Goal: Task Accomplishment & Management: Use online tool/utility

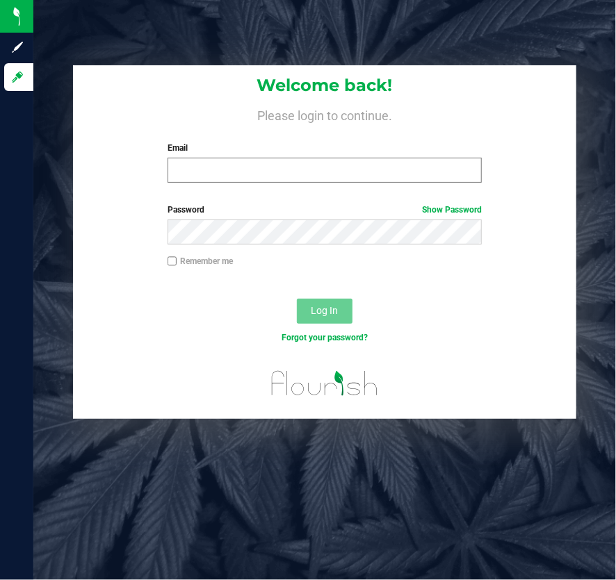
click at [277, 188] on div "Welcome back! Please login to continue. Email Required Please format your email…" at bounding box center [324, 129] width 503 height 129
click at [285, 173] on input "Email" at bounding box center [325, 170] width 314 height 25
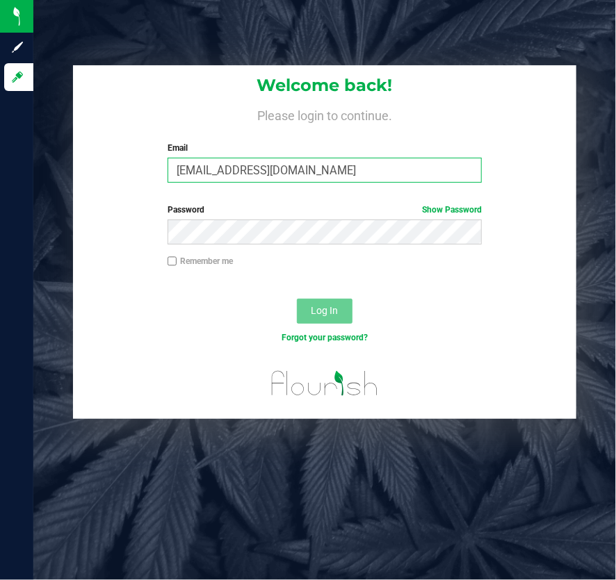
click at [339, 163] on input "[EMAIL_ADDRESS][DOMAIN_NAME]" at bounding box center [325, 170] width 314 height 25
type input "[EMAIL_ADDRESS][DOMAIN_NAME]"
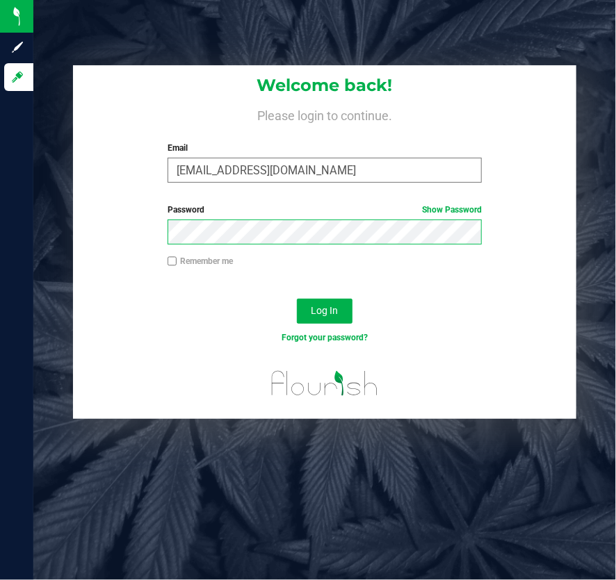
click at [297, 299] on button "Log In" at bounding box center [325, 311] width 56 height 25
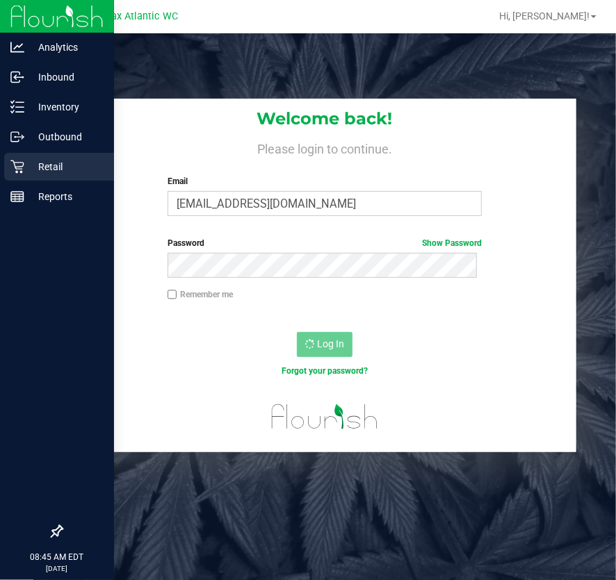
click at [14, 157] on div "Retail" at bounding box center [59, 167] width 110 height 28
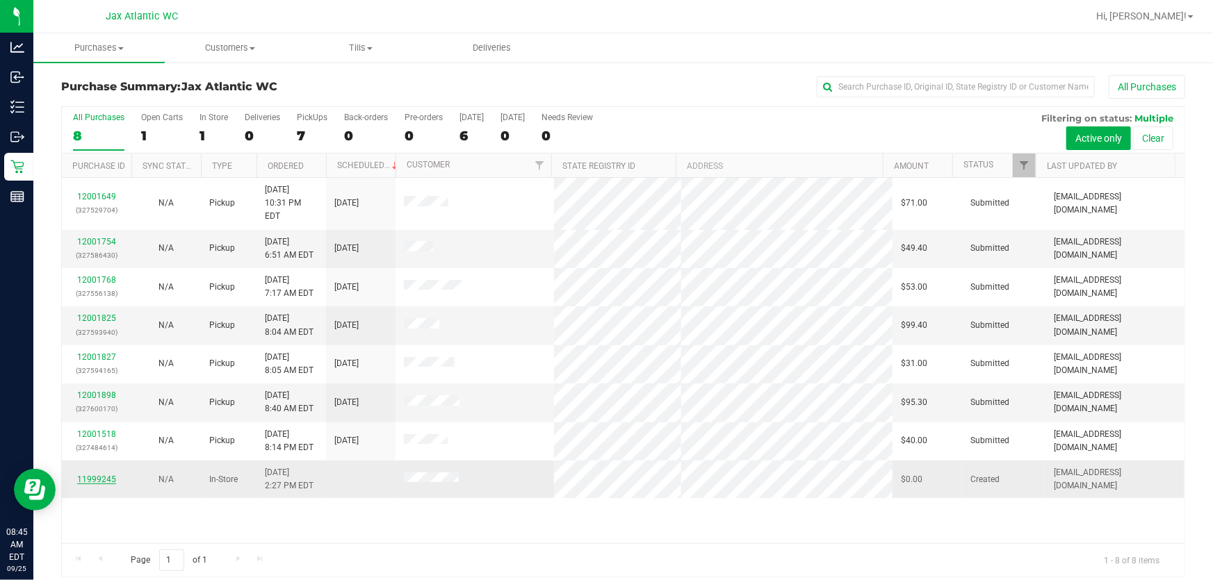
click at [91, 475] on link "11999245" at bounding box center [96, 480] width 39 height 10
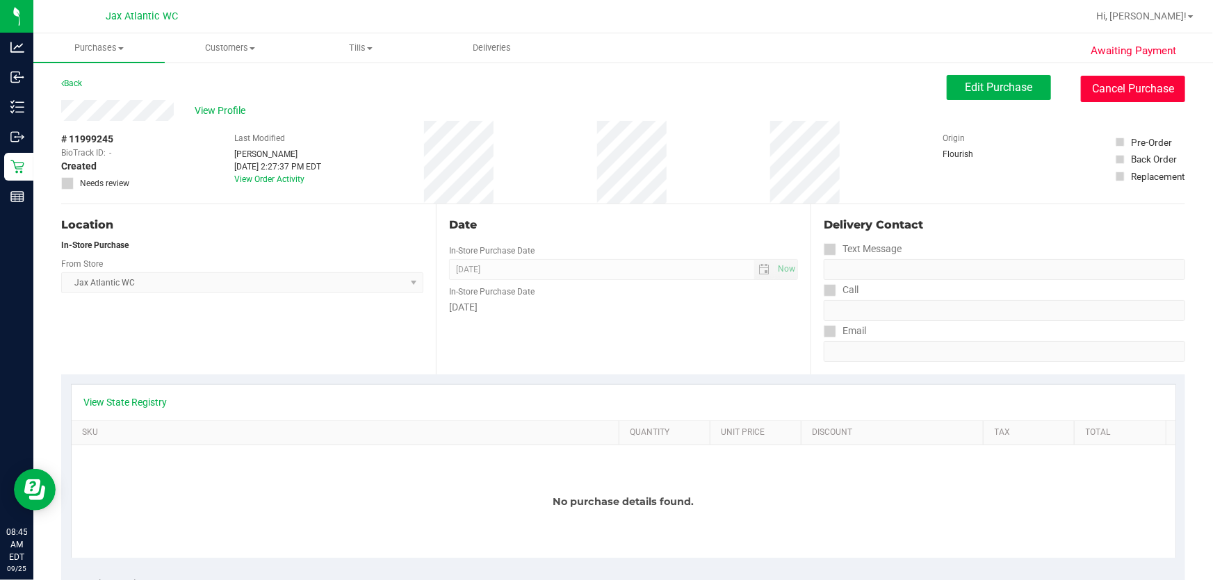
click at [615, 98] on button "Cancel Purchase" at bounding box center [1133, 89] width 104 height 26
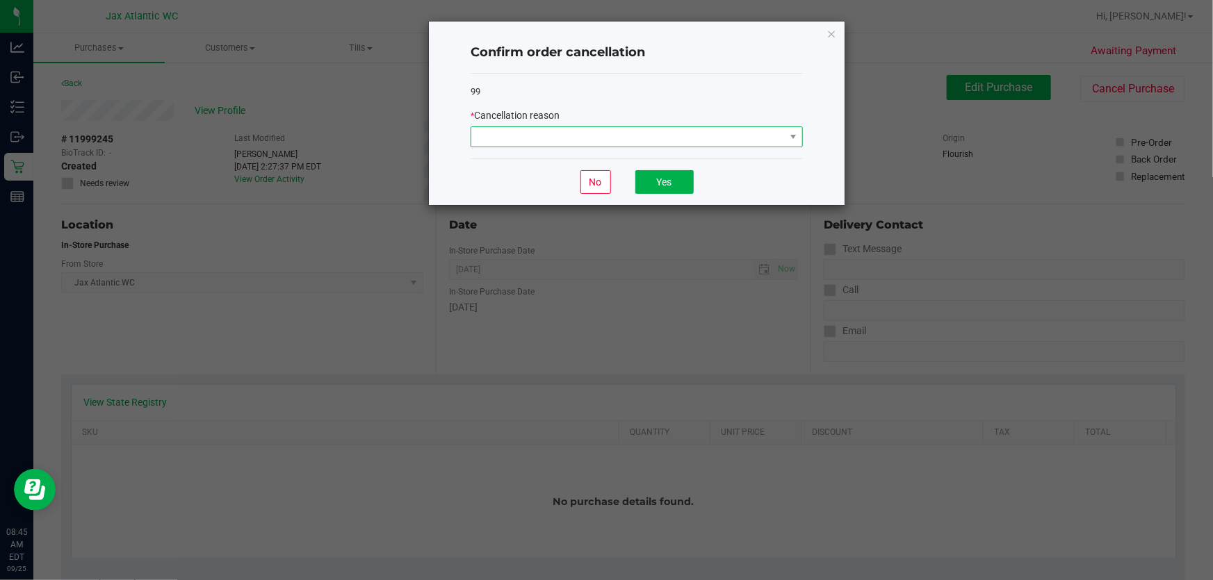
click at [615, 143] on span at bounding box center [627, 136] width 313 height 19
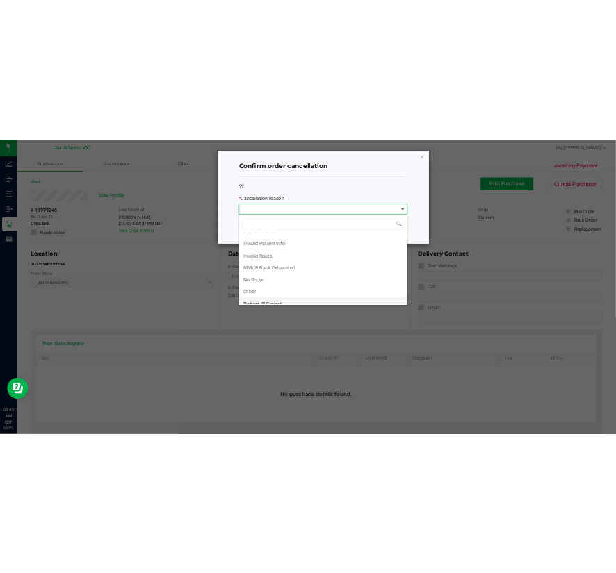
scroll to position [72, 0]
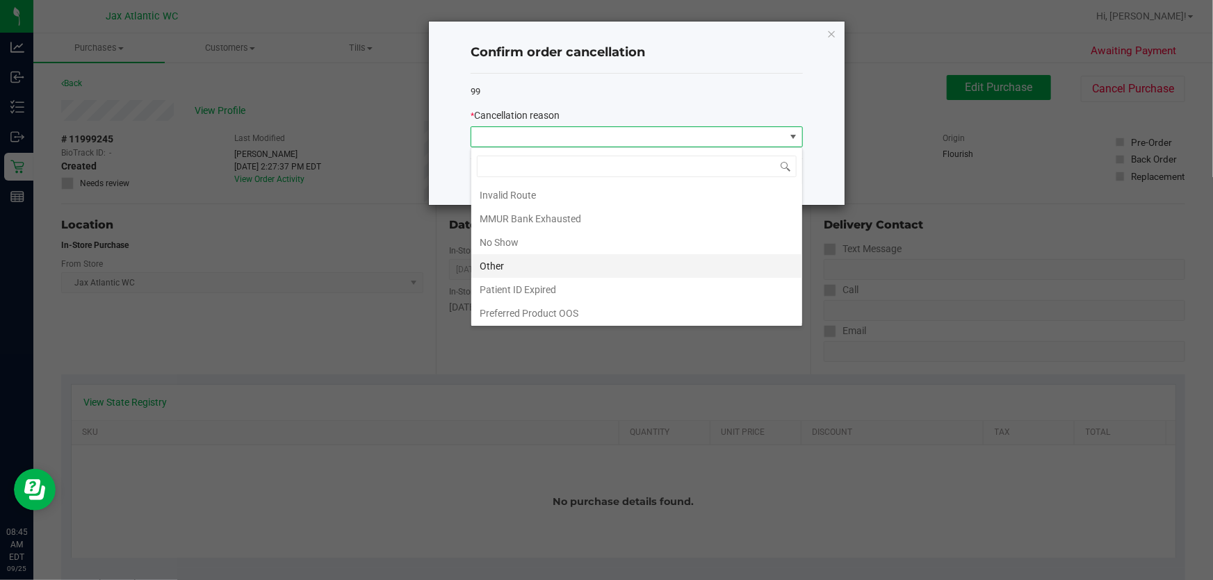
click at [531, 254] on li "Other" at bounding box center [636, 266] width 331 height 24
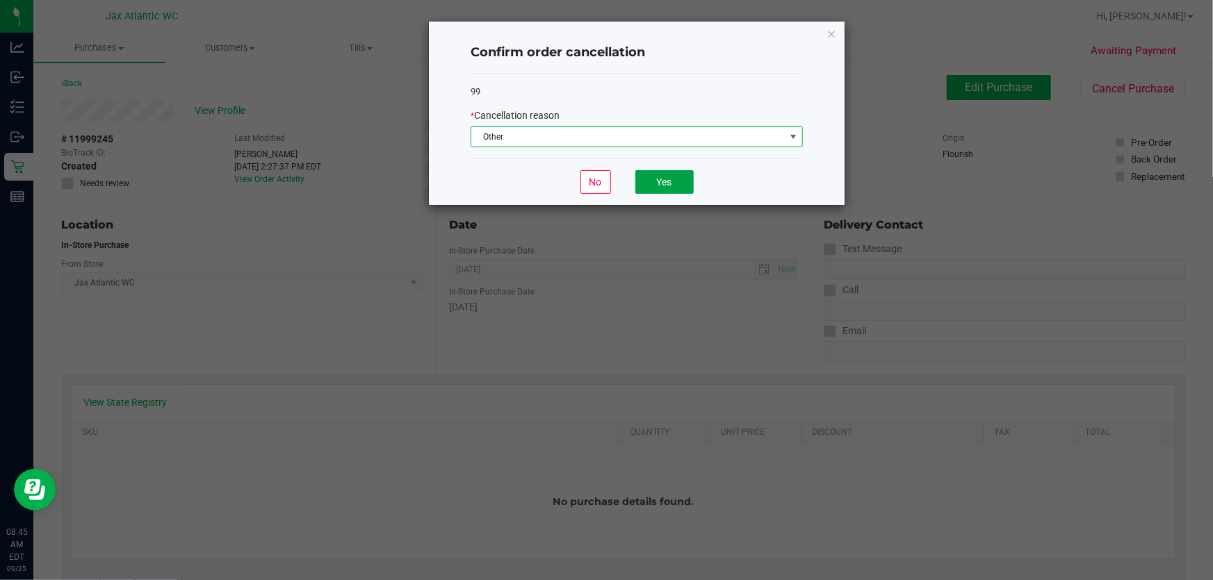
click at [615, 174] on button "Yes" at bounding box center [664, 182] width 58 height 24
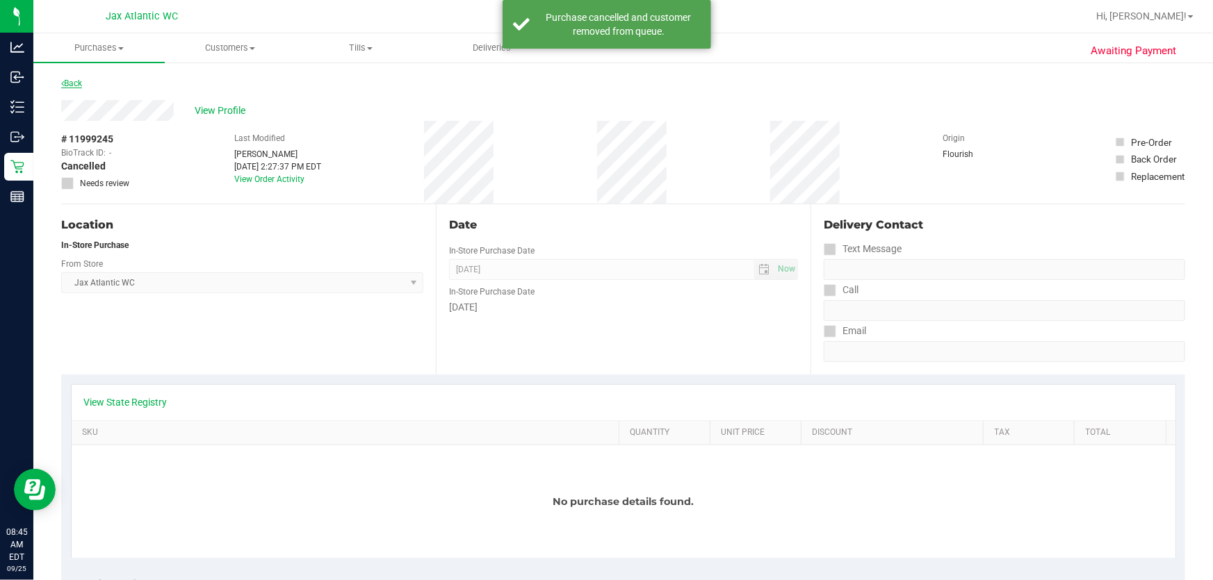
click at [76, 83] on link "Back" at bounding box center [71, 84] width 21 height 10
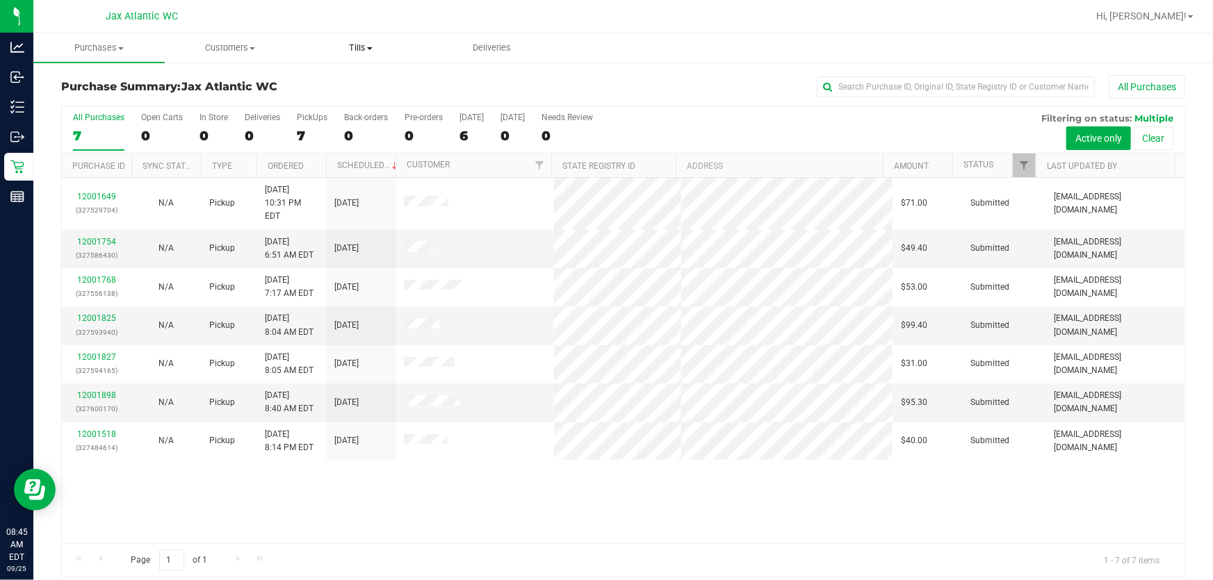
click at [366, 52] on span "Tills" at bounding box center [361, 48] width 130 height 13
click at [343, 83] on span "Manage tills" at bounding box center [342, 84] width 94 height 12
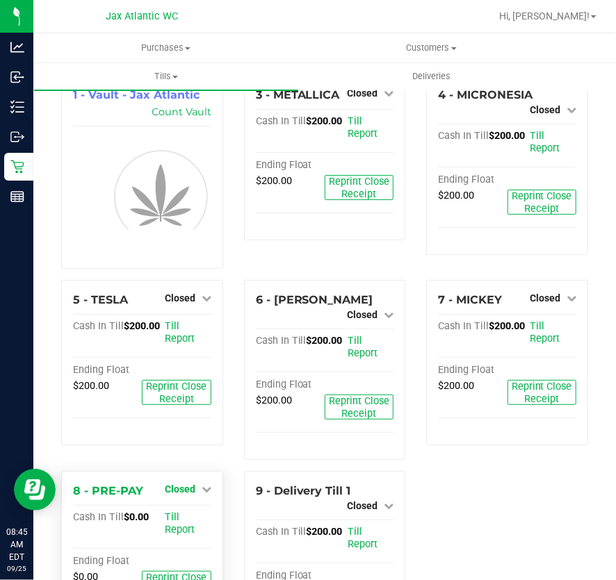
click at [188, 485] on span "Closed" at bounding box center [180, 489] width 31 height 11
click at [181, 512] on link "Open Till" at bounding box center [179, 517] width 37 height 11
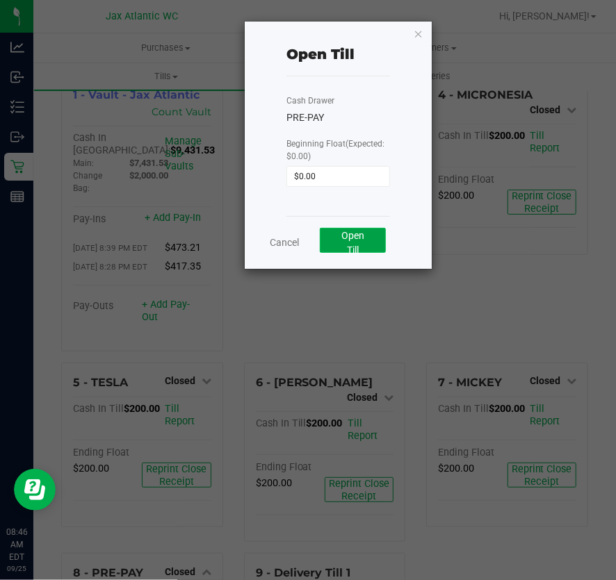
click at [369, 252] on button "Open Till" at bounding box center [353, 240] width 66 height 25
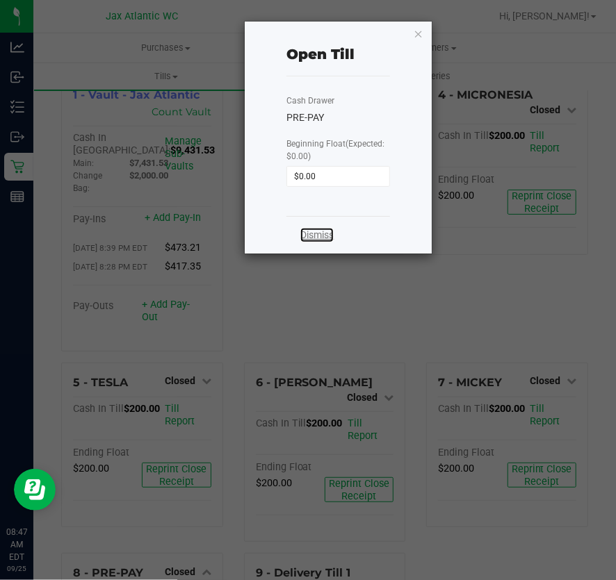
click at [327, 235] on link "Dismiss" at bounding box center [316, 235] width 33 height 15
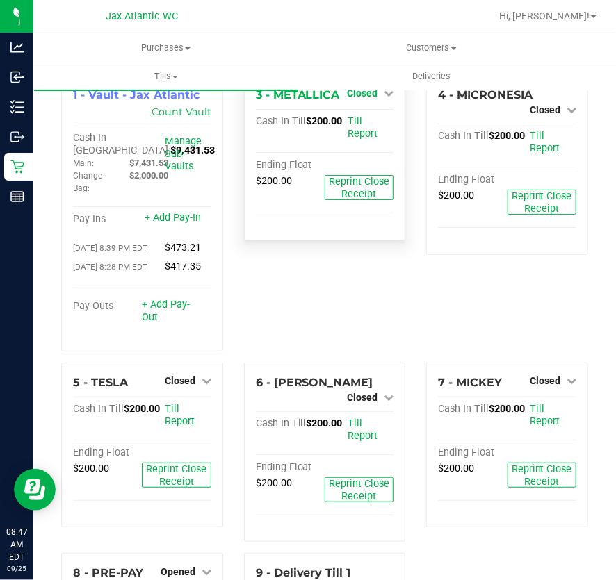
click at [384, 97] on icon at bounding box center [389, 93] width 10 height 10
click at [355, 125] on link "Open Till" at bounding box center [361, 122] width 37 height 11
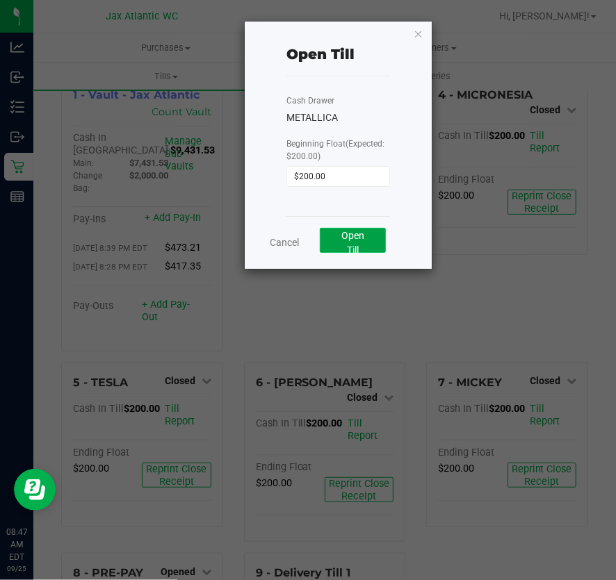
click at [359, 239] on span "Open Till" at bounding box center [352, 243] width 23 height 26
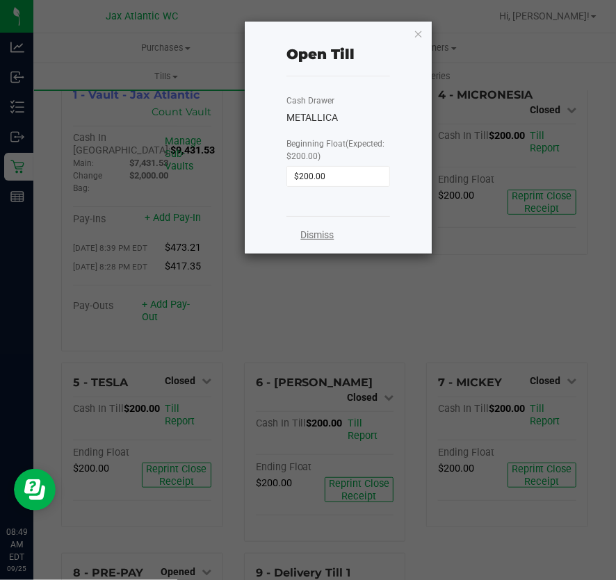
click at [308, 232] on link "Dismiss" at bounding box center [316, 235] width 33 height 15
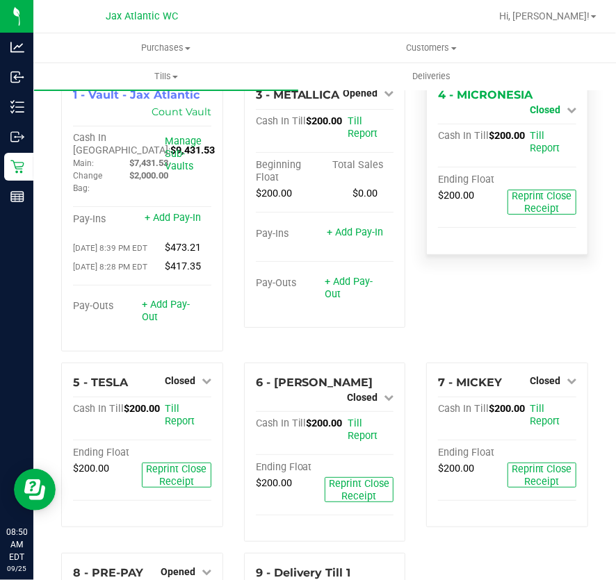
click at [541, 104] on span "Closed" at bounding box center [545, 109] width 31 height 11
click at [538, 122] on link "Open Till" at bounding box center [544, 122] width 37 height 11
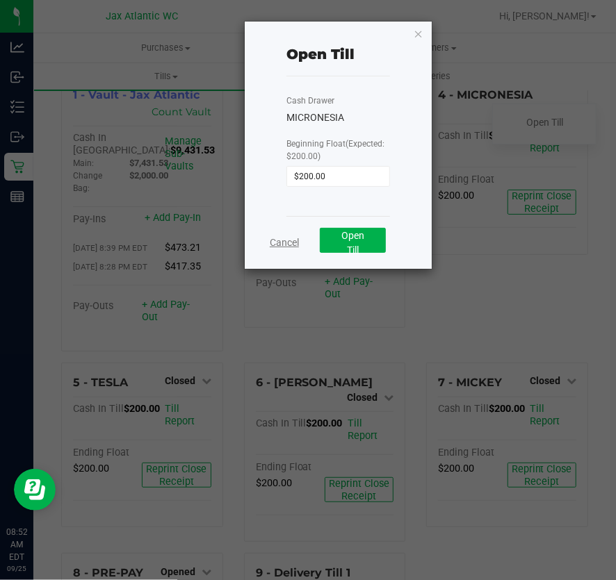
click at [289, 243] on link "Cancel" at bounding box center [284, 243] width 29 height 15
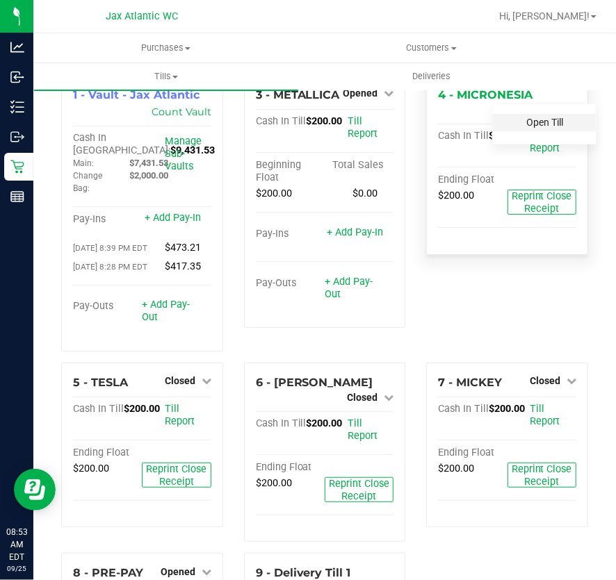
click at [545, 124] on link "Open Till" at bounding box center [544, 122] width 37 height 11
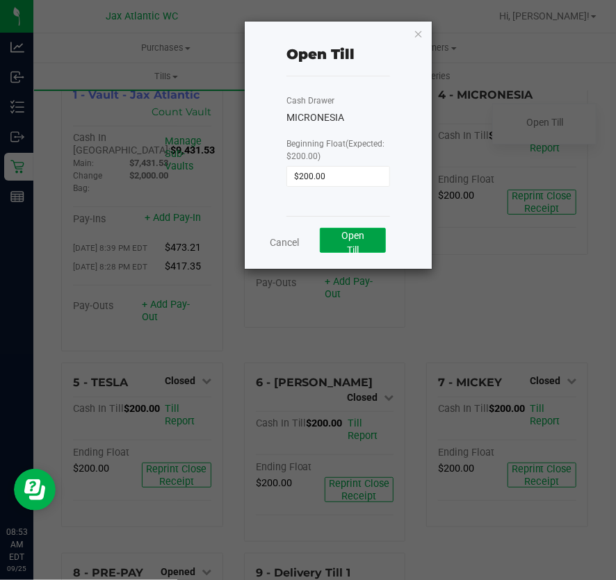
drag, startPoint x: 323, startPoint y: 238, endPoint x: 331, endPoint y: 238, distance: 8.3
click at [323, 238] on button "Open Till" at bounding box center [353, 240] width 66 height 25
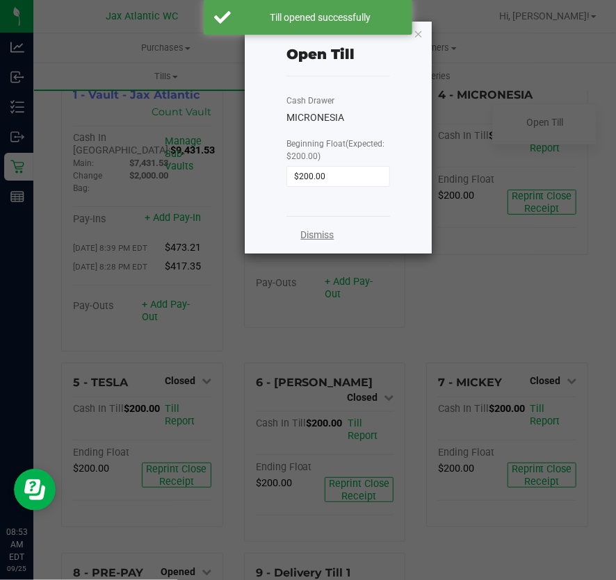
click at [309, 240] on link "Dismiss" at bounding box center [316, 235] width 33 height 15
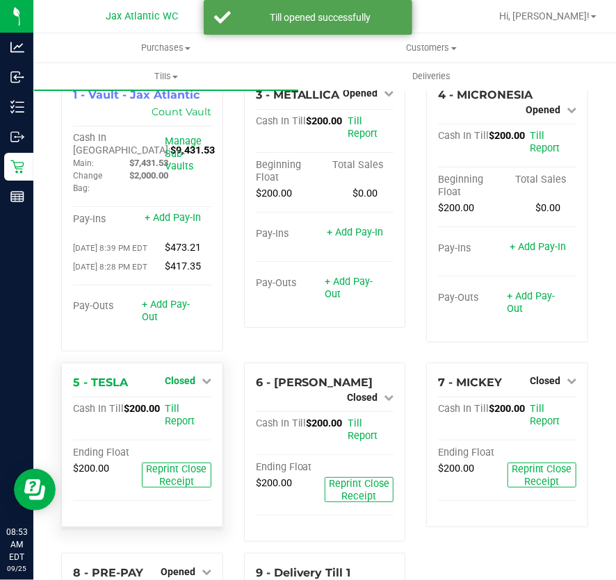
click at [202, 386] on icon at bounding box center [207, 381] width 10 height 10
click at [179, 415] on link "Open Till" at bounding box center [179, 409] width 37 height 11
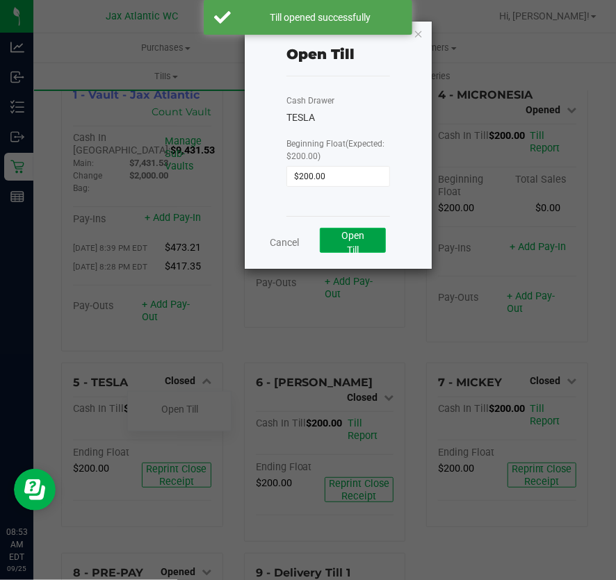
click at [370, 249] on button "Open Till" at bounding box center [353, 240] width 66 height 25
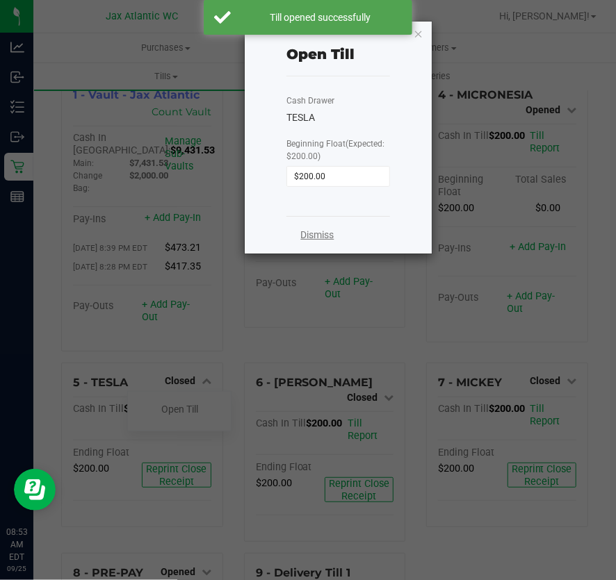
click at [331, 236] on link "Dismiss" at bounding box center [316, 235] width 33 height 15
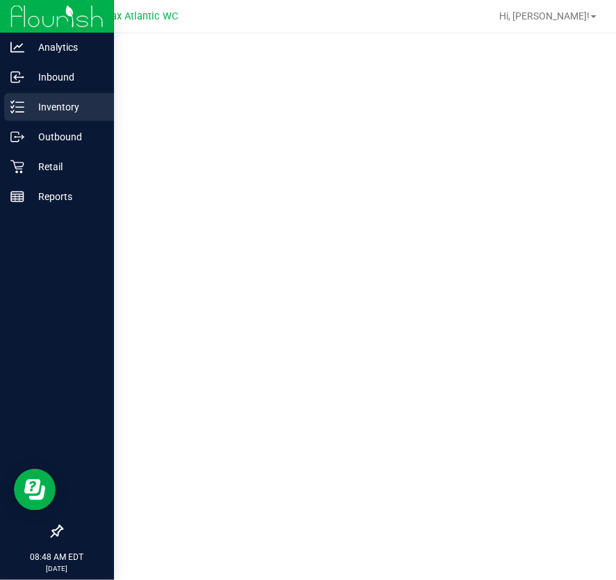
click at [24, 97] on div "Inventory" at bounding box center [59, 107] width 110 height 28
click at [11, 103] on icon at bounding box center [17, 107] width 14 height 14
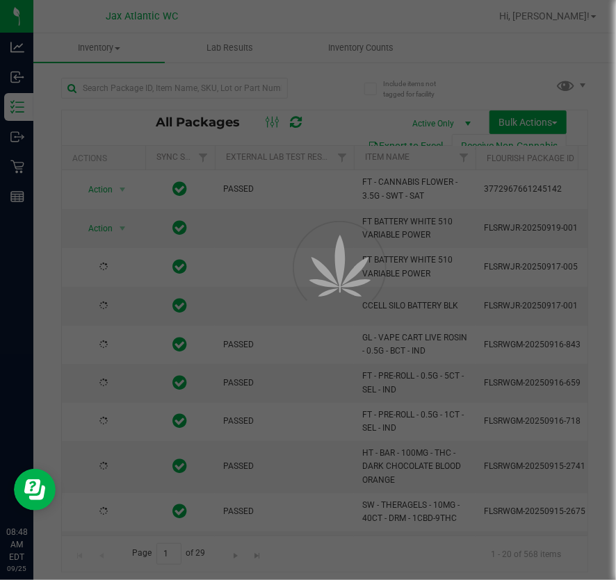
click at [236, 89] on div at bounding box center [308, 290] width 616 height 580
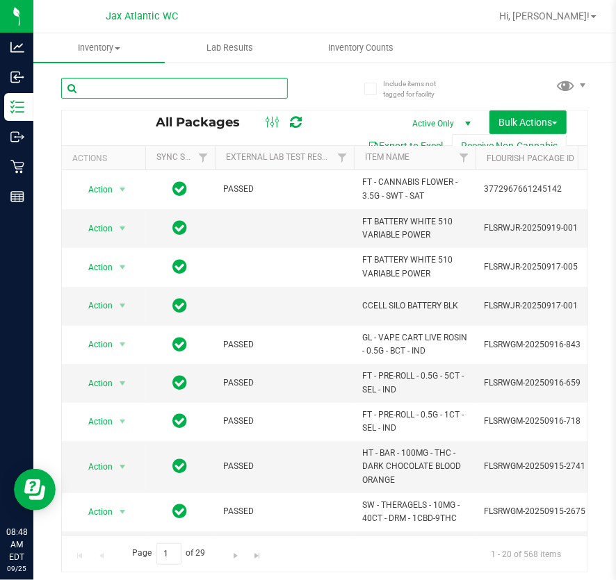
click at [206, 90] on input "text" at bounding box center [174, 88] width 227 height 21
click at [206, 88] on input "text" at bounding box center [174, 88] width 227 height 21
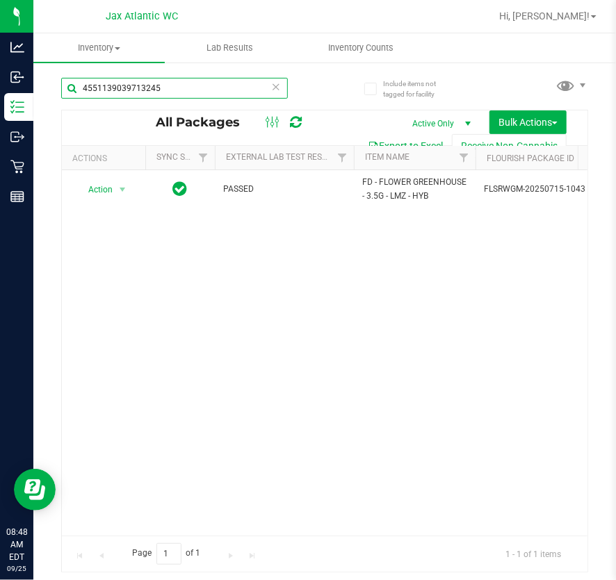
scroll to position [0, 76]
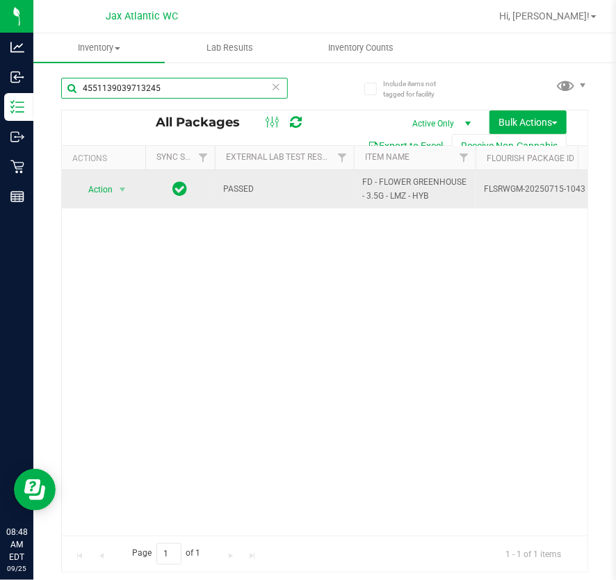
type input "4551139039713245"
click at [95, 197] on span "Action" at bounding box center [95, 189] width 38 height 19
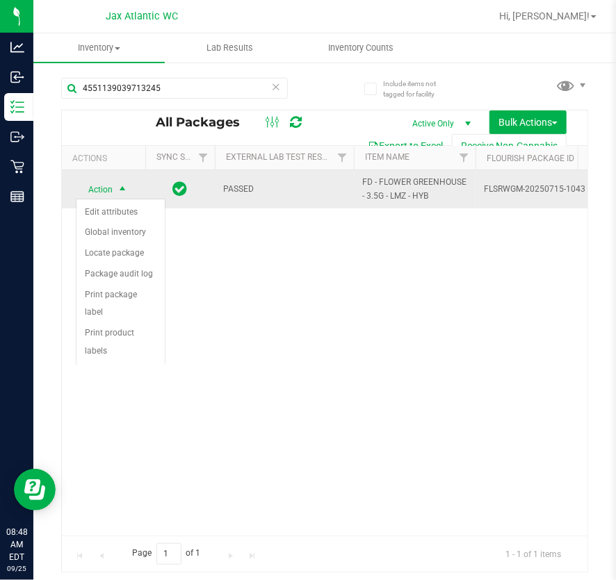
scroll to position [0, 0]
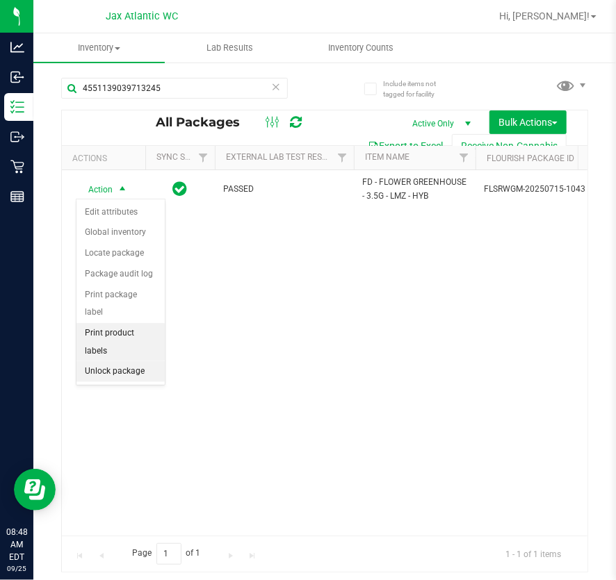
click at [133, 361] on li "Unlock package" at bounding box center [120, 371] width 88 height 21
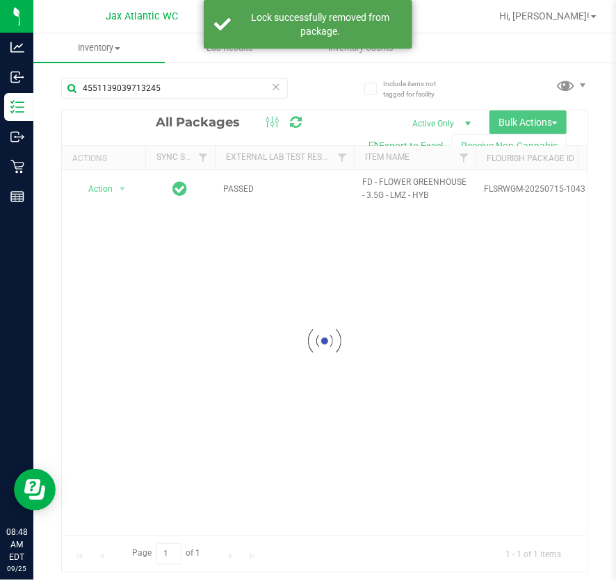
click at [128, 193] on div at bounding box center [325, 342] width 526 height 462
click at [124, 190] on div at bounding box center [325, 342] width 526 height 462
click at [117, 185] on div at bounding box center [325, 342] width 526 height 462
click at [114, 186] on div at bounding box center [325, 342] width 526 height 462
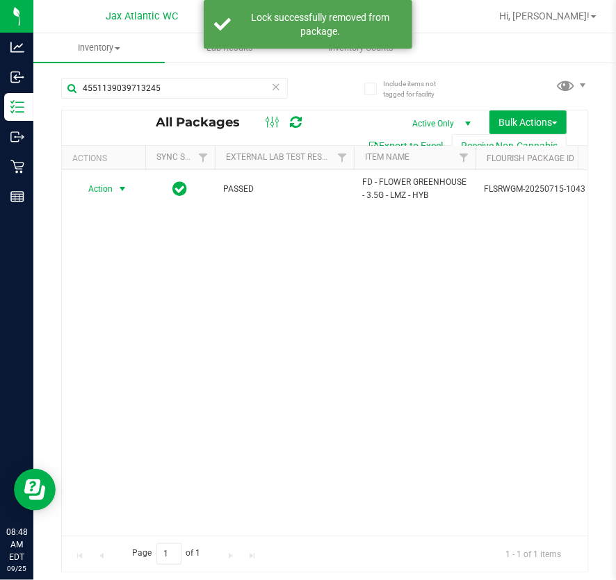
click at [114, 186] on span "select" at bounding box center [122, 188] width 17 height 19
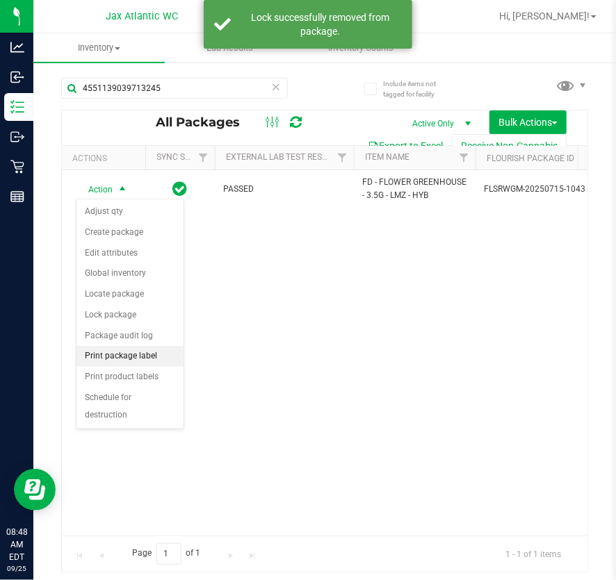
click at [131, 353] on li "Print package label" at bounding box center [129, 356] width 107 height 21
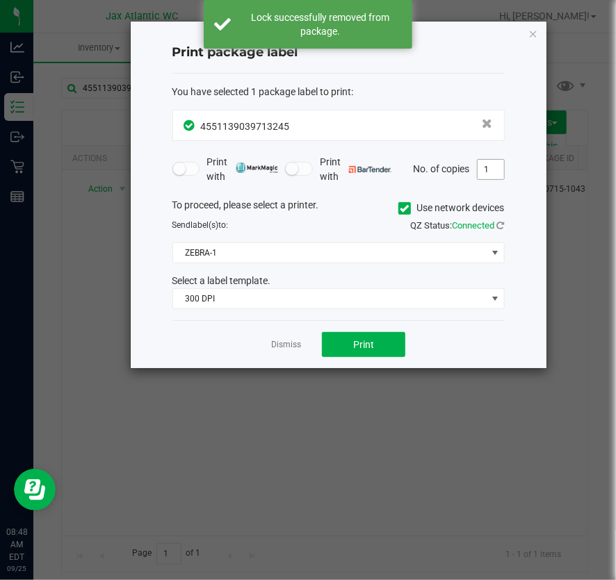
click at [487, 166] on input "1" at bounding box center [491, 169] width 26 height 19
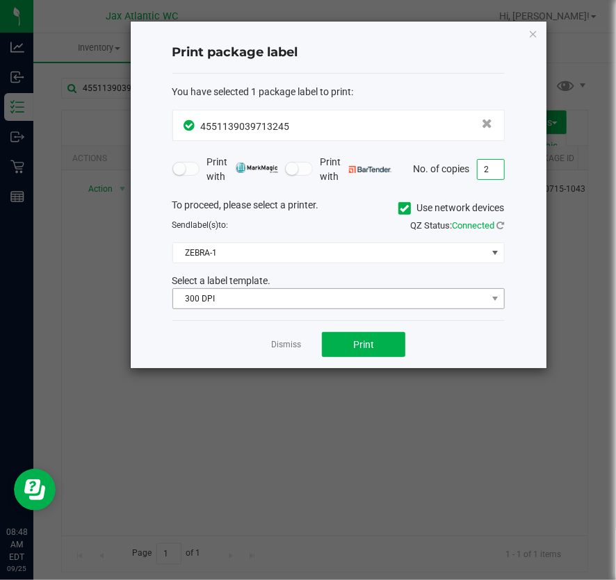
type input "2"
click at [241, 302] on span "300 DPI" at bounding box center [329, 298] width 313 height 19
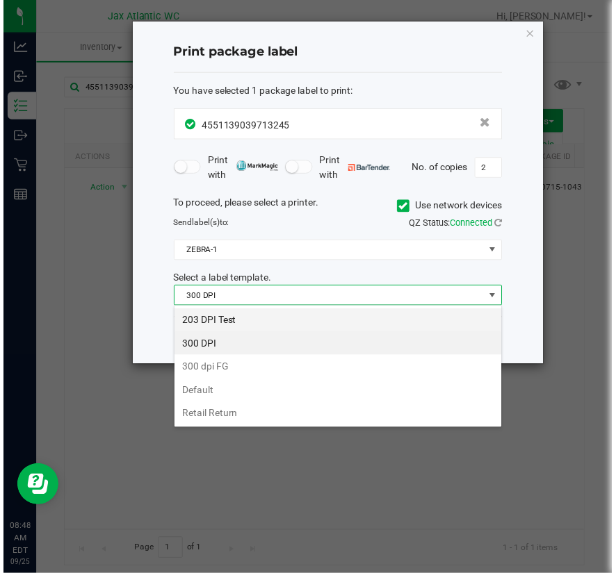
scroll to position [21, 332]
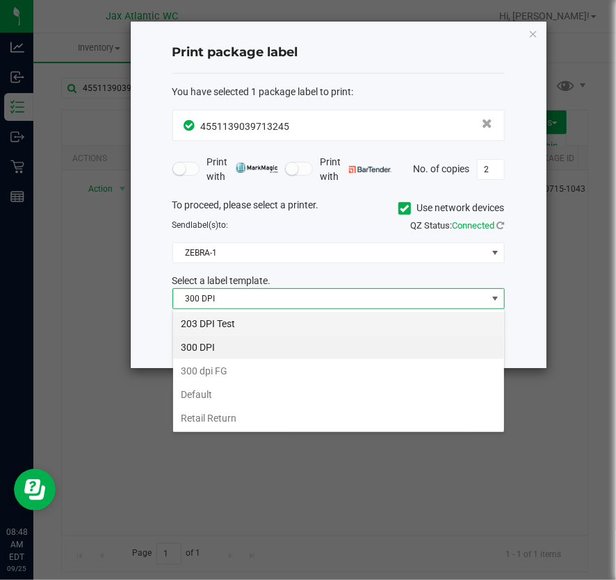
click at [216, 329] on li "203 DPI Test" at bounding box center [338, 324] width 331 height 24
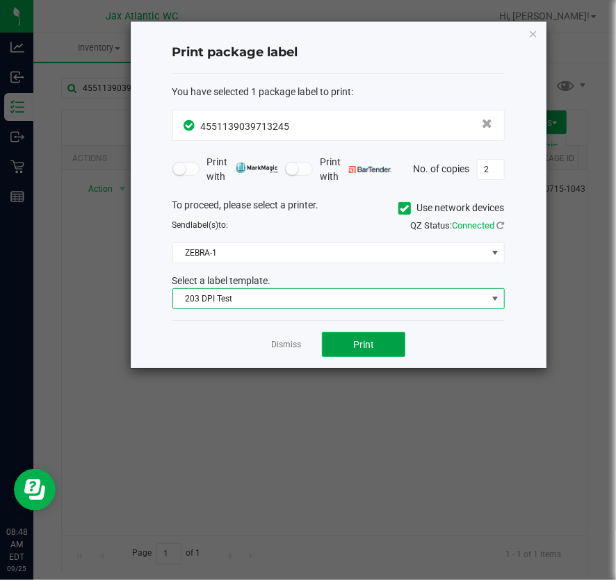
click at [387, 343] on button "Print" at bounding box center [363, 344] width 83 height 25
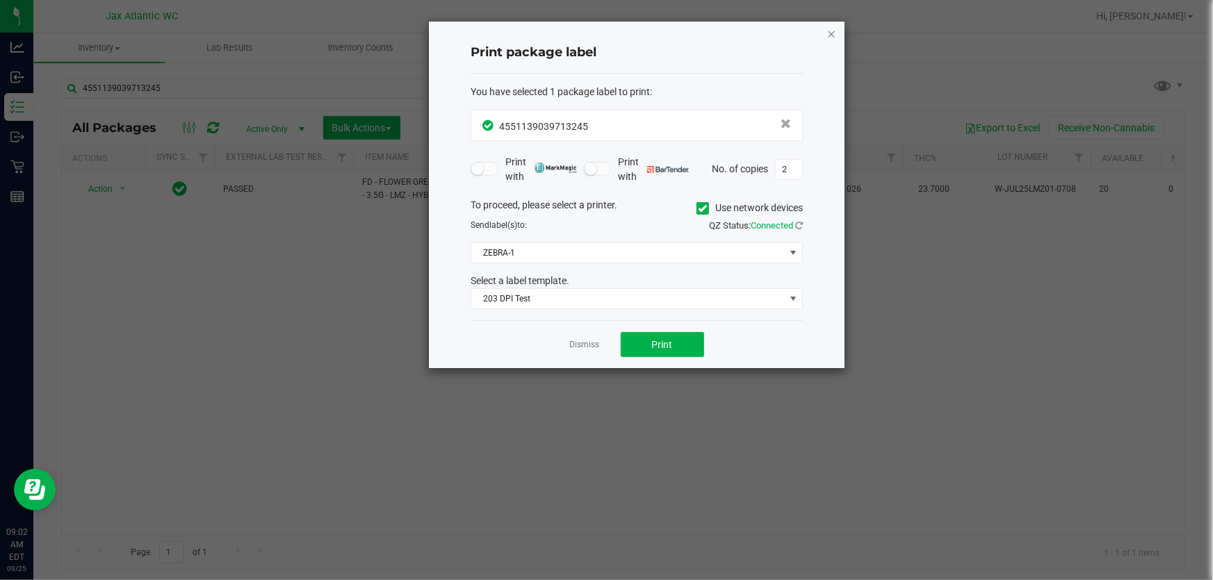
click at [615, 35] on icon "button" at bounding box center [831, 33] width 10 height 17
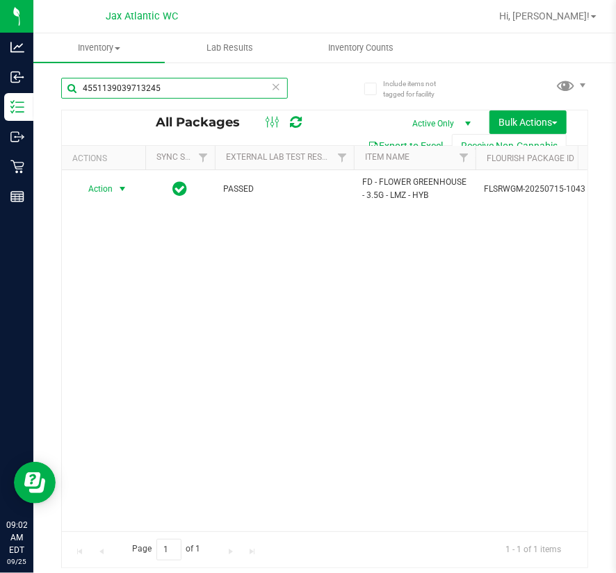
click at [206, 92] on input "4551139039713245" at bounding box center [174, 88] width 227 height 21
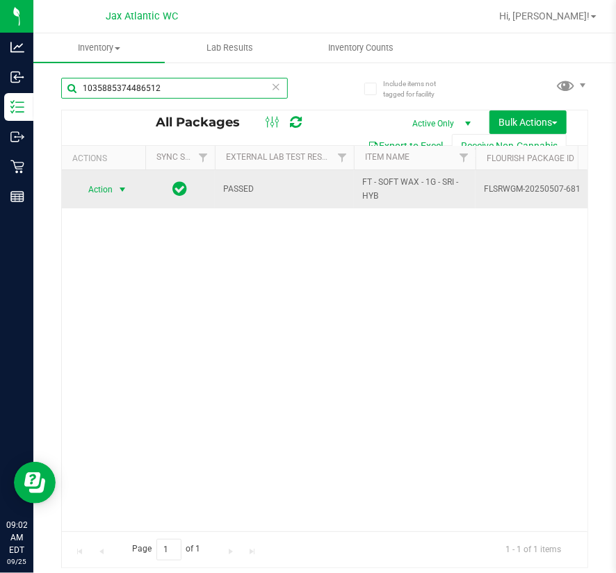
type input "1035885374486512"
click at [129, 187] on span "select" at bounding box center [122, 189] width 17 height 19
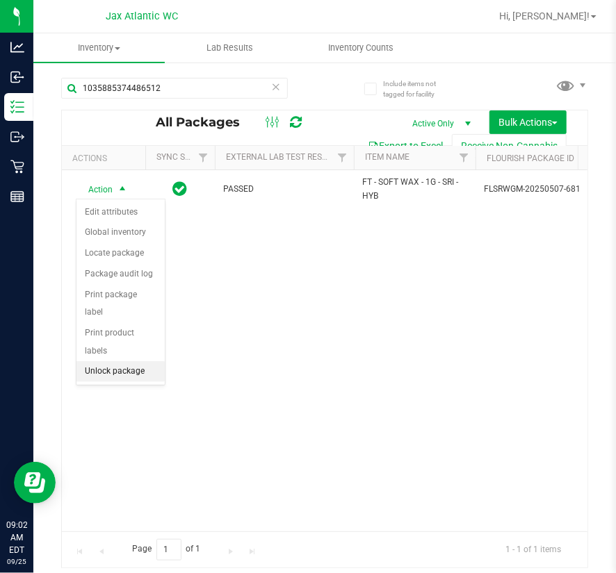
click at [139, 361] on li "Unlock package" at bounding box center [120, 371] width 88 height 21
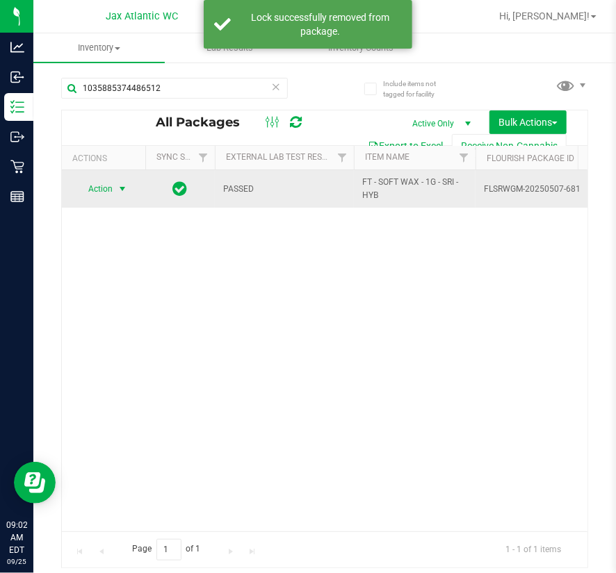
click at [95, 193] on span "Action" at bounding box center [95, 188] width 38 height 19
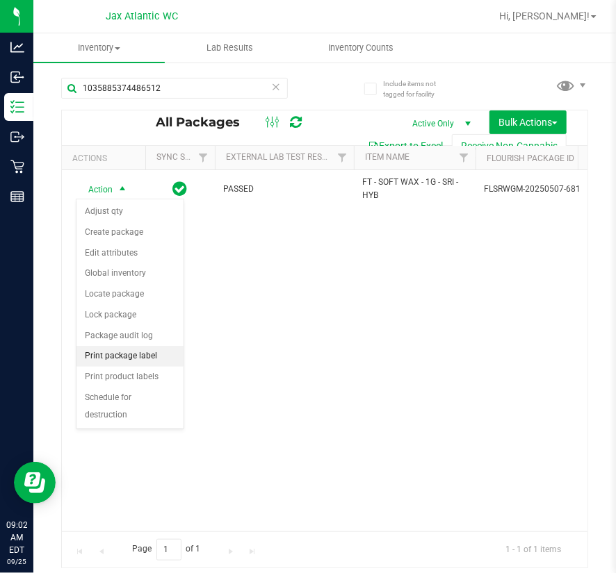
click at [142, 356] on li "Print package label" at bounding box center [129, 356] width 107 height 21
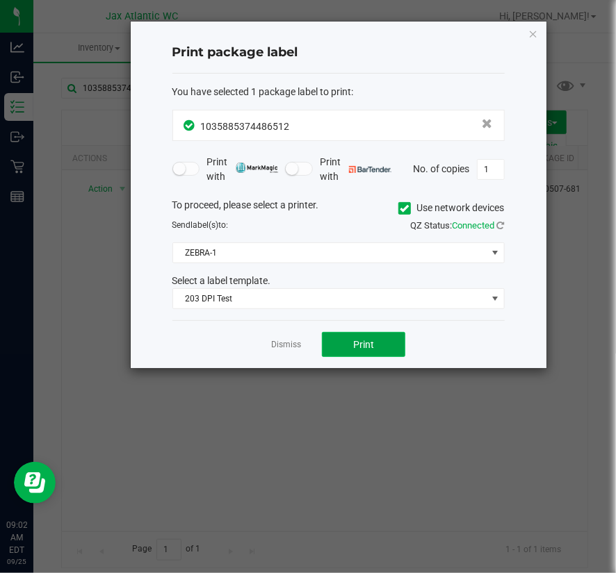
click at [399, 351] on button "Print" at bounding box center [363, 344] width 83 height 25
click at [307, 345] on div "Dismiss Print" at bounding box center [338, 344] width 332 height 48
drag, startPoint x: 298, startPoint y: 346, endPoint x: 228, endPoint y: 226, distance: 139.2
click at [298, 346] on link "Dismiss" at bounding box center [286, 345] width 30 height 12
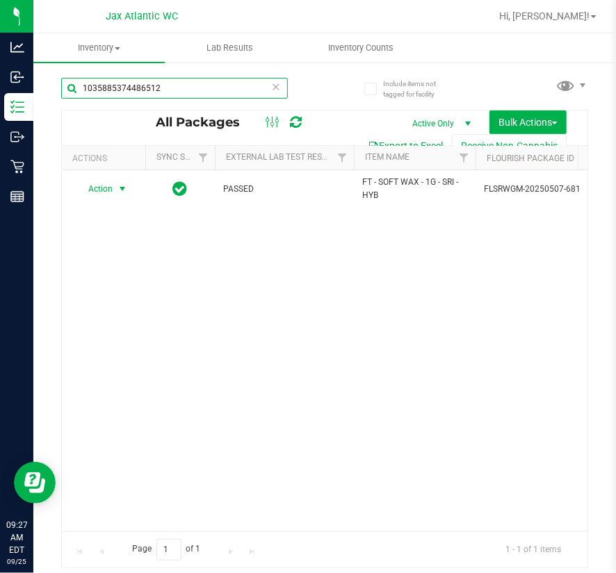
click at [192, 92] on input "1035885374486512" at bounding box center [174, 88] width 227 height 21
click at [193, 91] on input "1035885374486512" at bounding box center [174, 88] width 227 height 21
drag, startPoint x: 193, startPoint y: 95, endPoint x: 146, endPoint y: 123, distance: 54.8
click at [181, 90] on input "1035885374486512" at bounding box center [174, 88] width 227 height 21
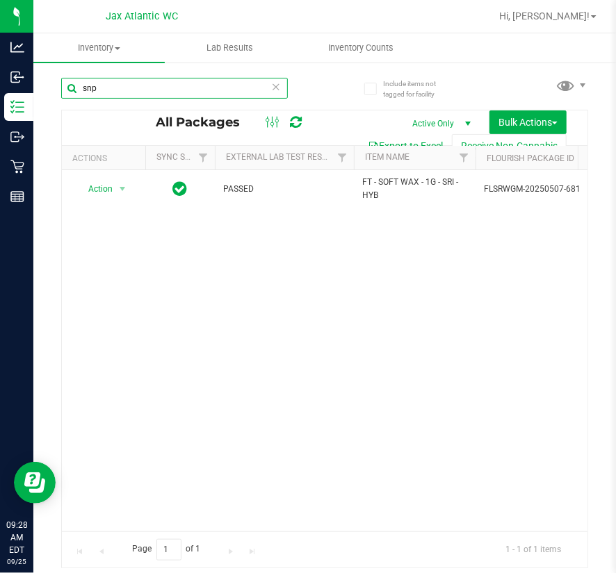
type input "snp"
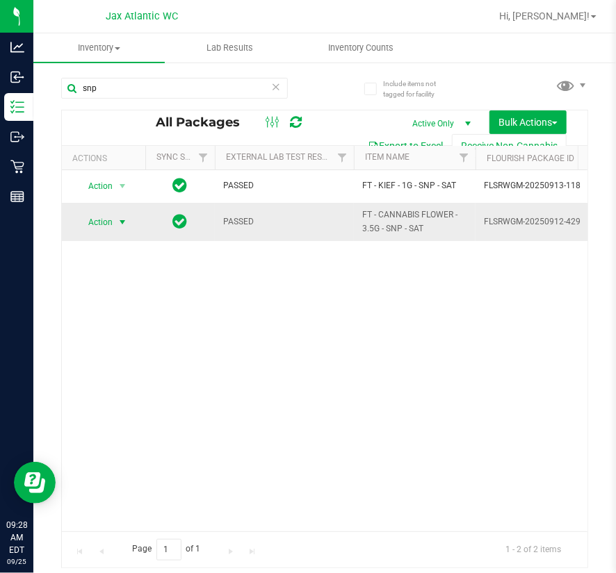
click at [120, 218] on span "select" at bounding box center [122, 222] width 11 height 11
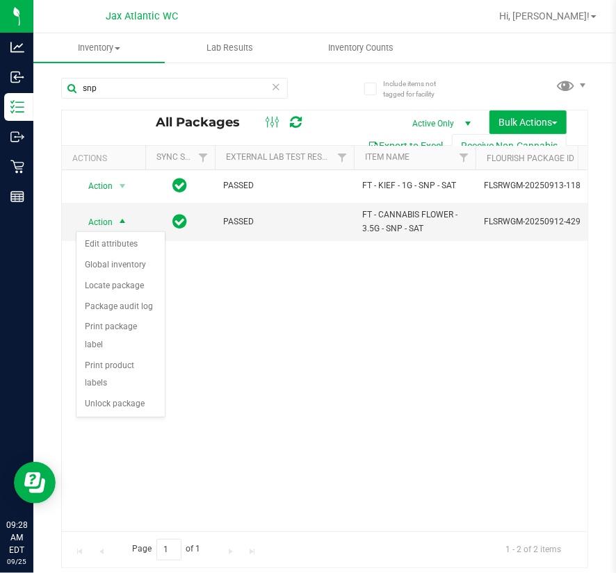
click at [104, 396] on div "Action Edit attributes Global inventory Locate package Package audit log Print …" at bounding box center [121, 324] width 90 height 186
click at [103, 394] on li "Unlock package" at bounding box center [120, 404] width 88 height 21
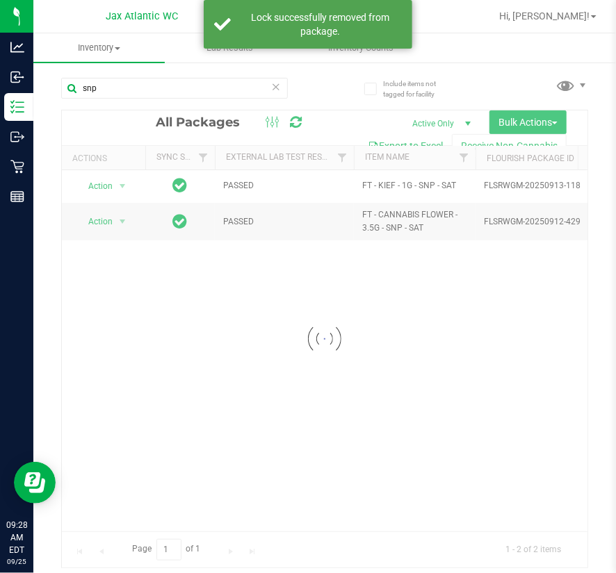
click at [118, 215] on div at bounding box center [325, 339] width 526 height 457
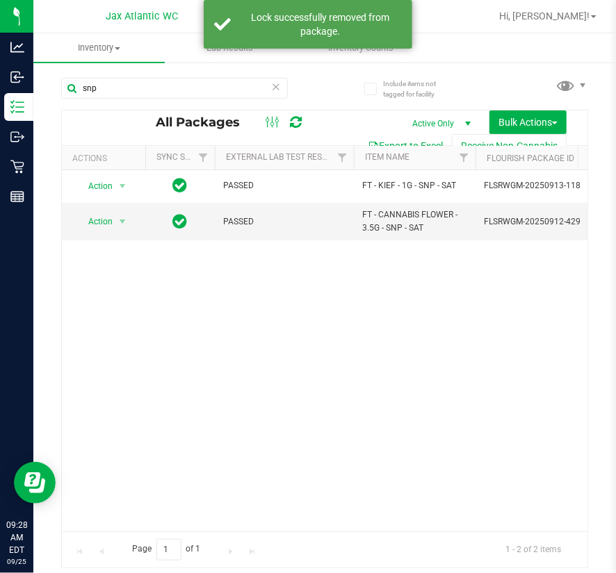
click at [114, 217] on span "select" at bounding box center [122, 221] width 17 height 19
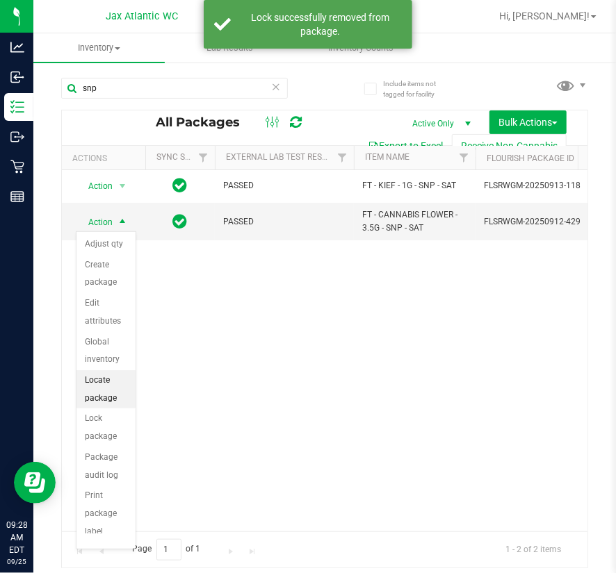
scroll to position [120, 0]
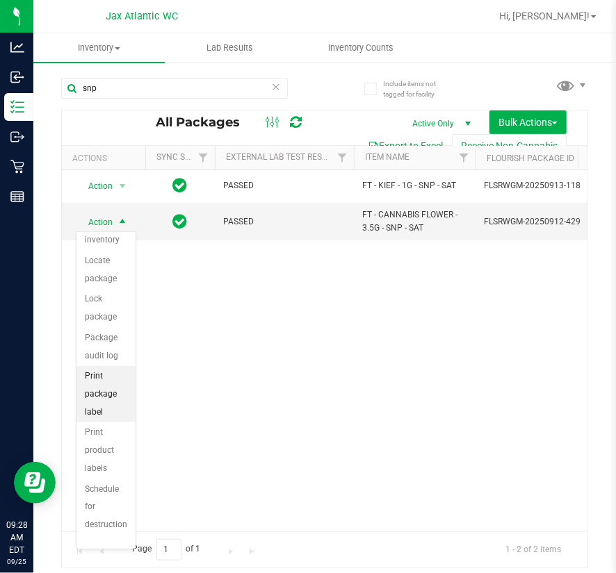
click at [117, 396] on li "Print package label" at bounding box center [105, 394] width 59 height 56
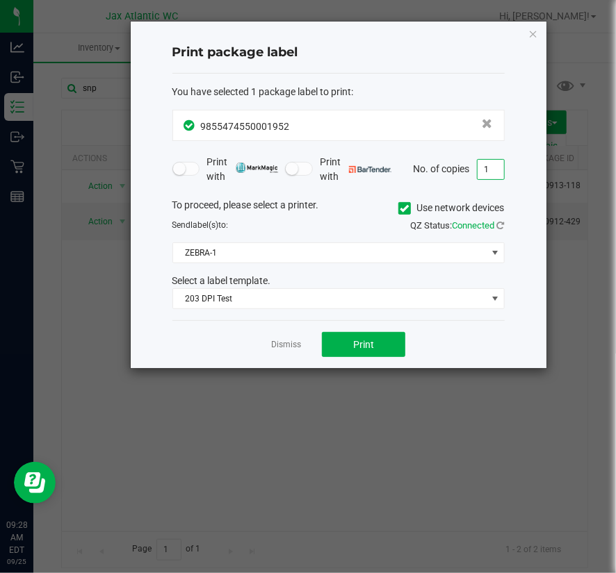
click at [501, 168] on input "1" at bounding box center [491, 169] width 26 height 19
type input "2"
click at [369, 337] on button "Print" at bounding box center [363, 344] width 83 height 25
click at [296, 339] on link "Dismiss" at bounding box center [286, 345] width 30 height 12
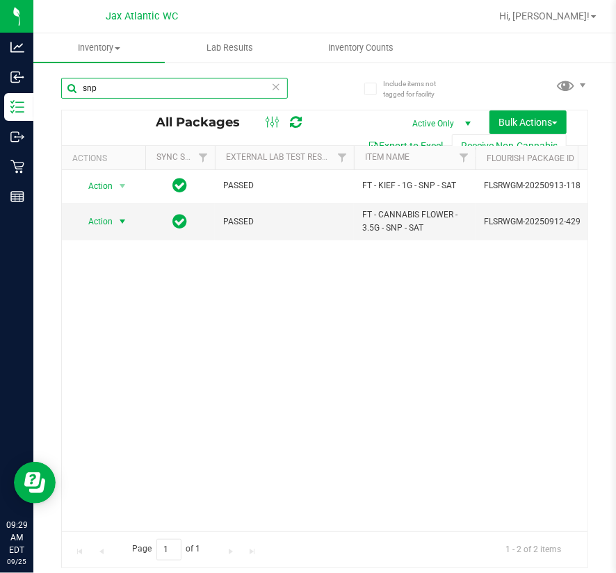
click at [161, 90] on input "snp" at bounding box center [174, 88] width 227 height 21
type input "dls"
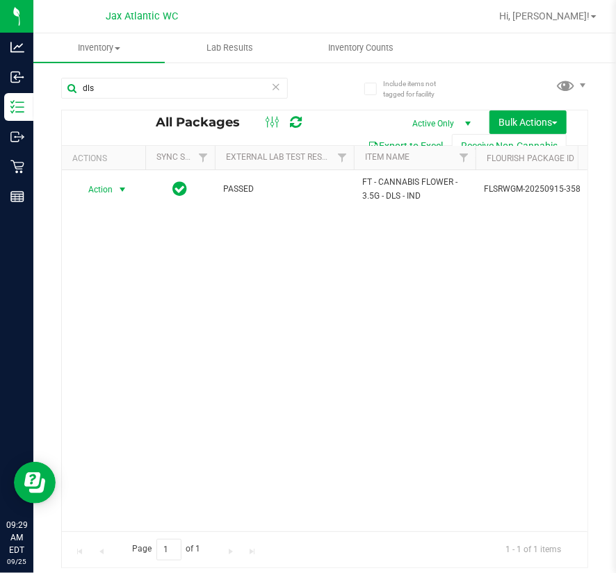
click at [111, 191] on span "Action" at bounding box center [95, 189] width 38 height 19
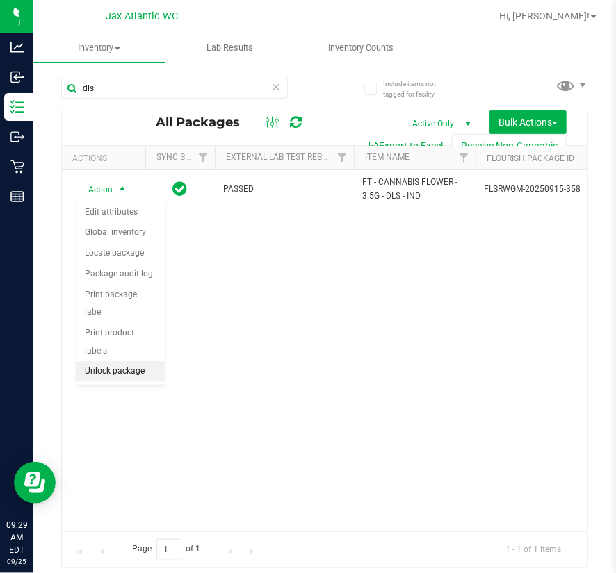
click at [138, 361] on li "Unlock package" at bounding box center [120, 371] width 88 height 21
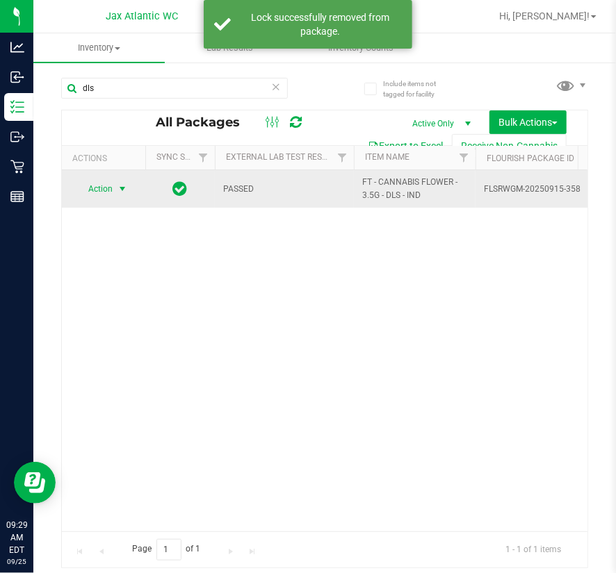
click at [78, 178] on td "Action Action Adjust qty Create package Edit attributes Global inventory Locate…" at bounding box center [103, 189] width 83 height 38
click at [102, 186] on span "Action" at bounding box center [95, 188] width 38 height 19
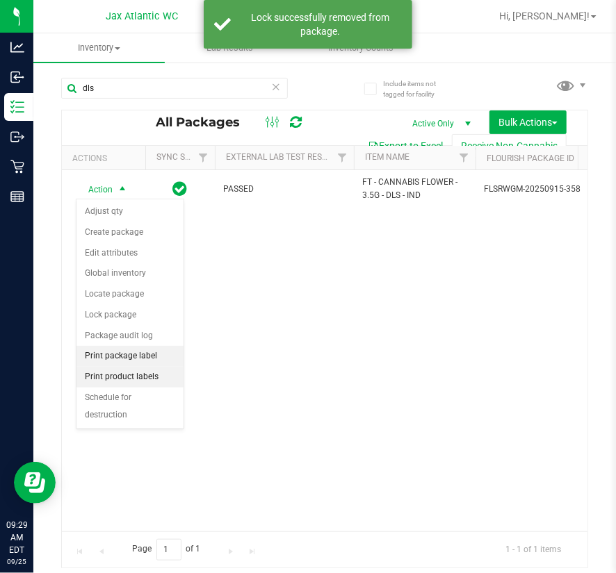
click at [149, 357] on li "Print package label" at bounding box center [129, 356] width 107 height 21
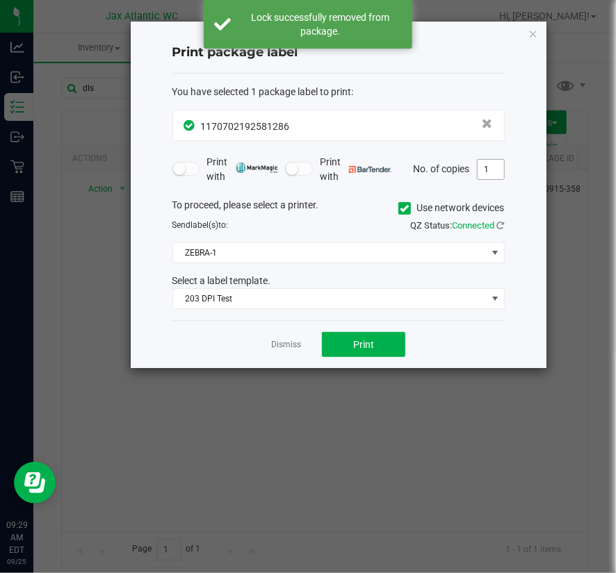
click at [487, 163] on input "1" at bounding box center [491, 169] width 26 height 19
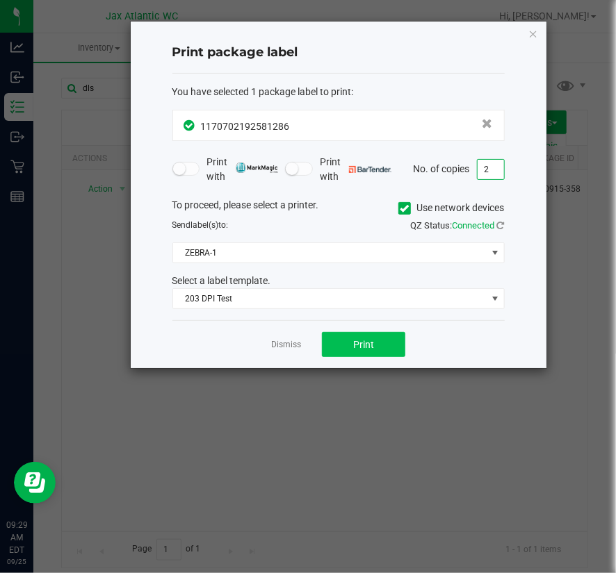
type input "2"
click at [366, 340] on span "Print" at bounding box center [363, 344] width 21 height 11
click at [268, 337] on div "Dismiss Print" at bounding box center [338, 344] width 332 height 48
click at [270, 342] on div "Dismiss Print" at bounding box center [338, 344] width 332 height 48
click at [272, 343] on link "Dismiss" at bounding box center [286, 345] width 30 height 12
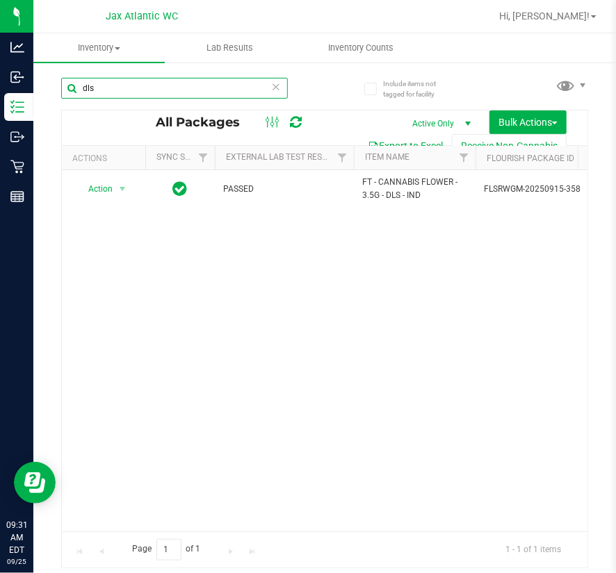
click at [231, 91] on input "dls" at bounding box center [174, 88] width 227 height 21
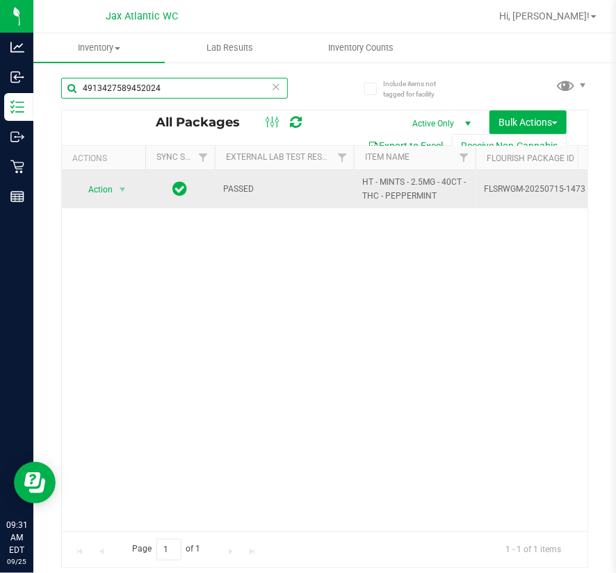
type input "4913427589452024"
click at [106, 182] on span "Action" at bounding box center [95, 189] width 38 height 19
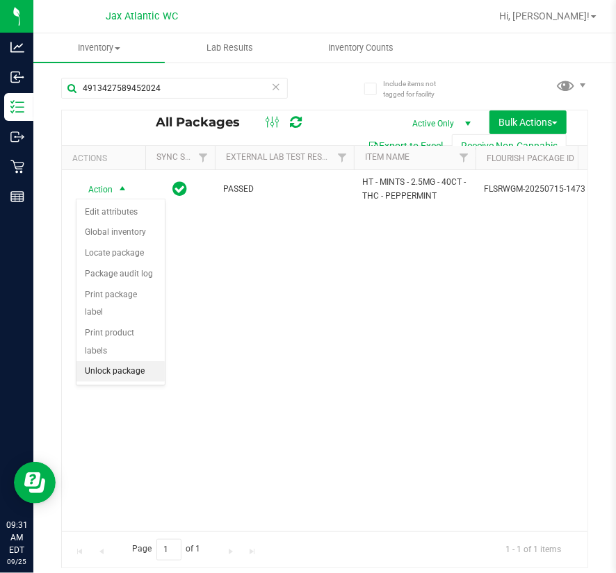
click at [136, 361] on li "Unlock package" at bounding box center [120, 371] width 88 height 21
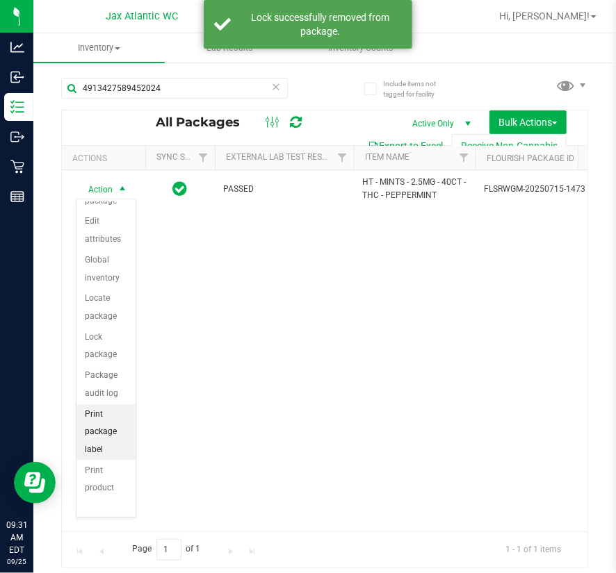
scroll to position [120, 0]
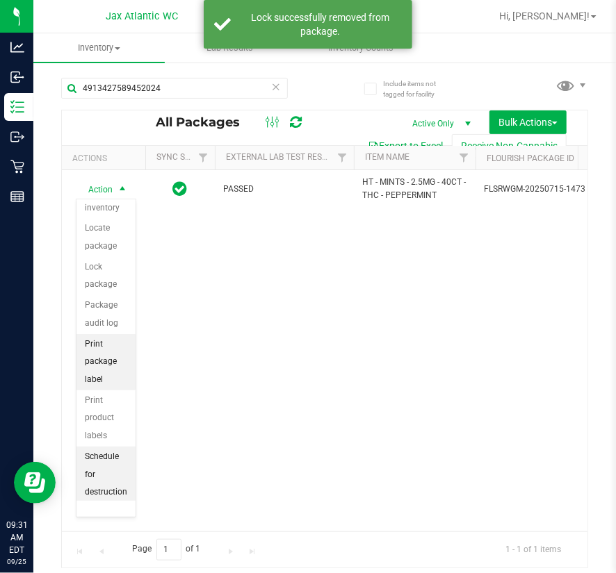
click at [108, 370] on li "Print package label" at bounding box center [105, 362] width 59 height 56
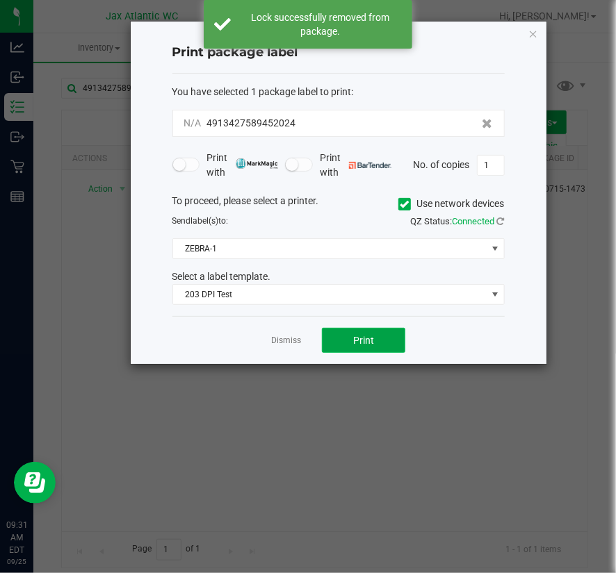
click at [382, 341] on button "Print" at bounding box center [363, 340] width 83 height 25
